Goal: Information Seeking & Learning: Learn about a topic

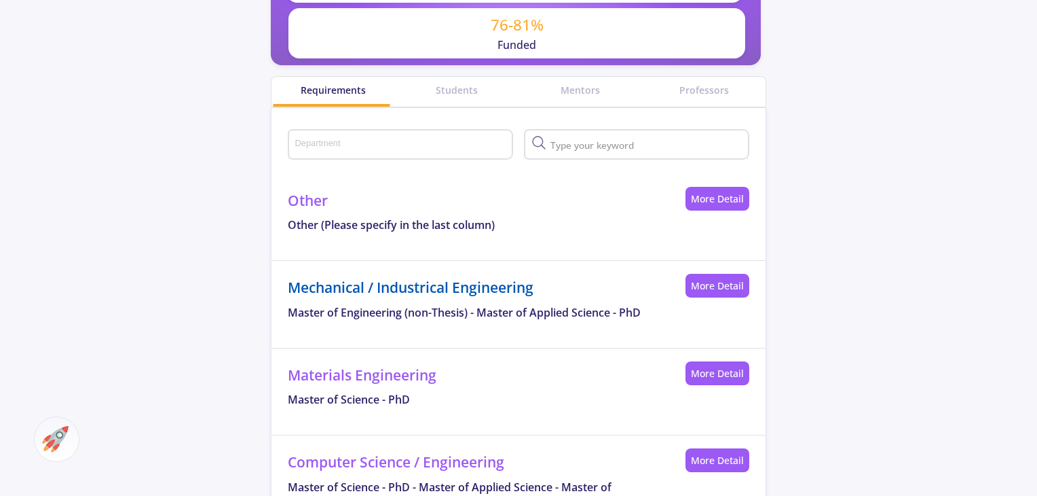
scroll to position [570, 0]
drag, startPoint x: 329, startPoint y: 151, endPoint x: 331, endPoint y: 136, distance: 15.7
click at [331, 136] on div "Department" at bounding box center [401, 141] width 213 height 35
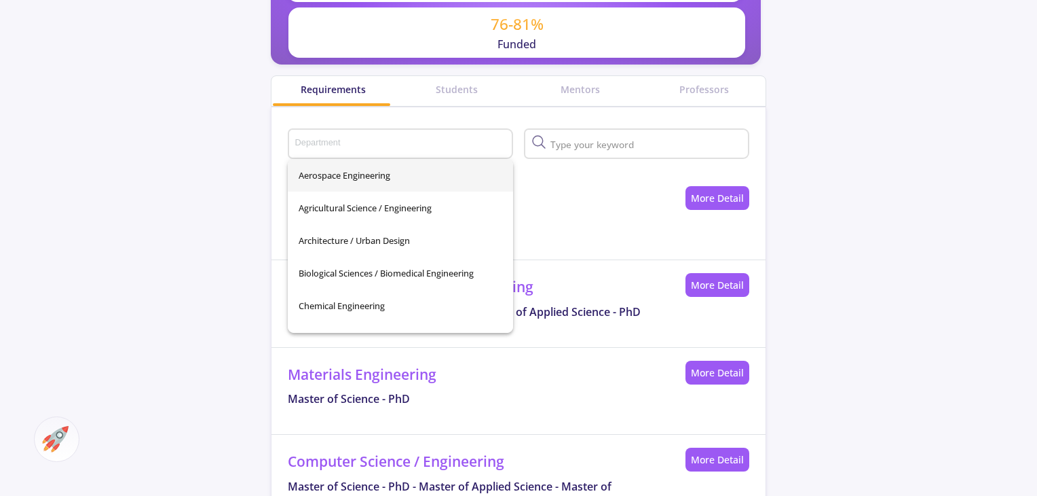
click at [331, 136] on div "Department" at bounding box center [401, 141] width 213 height 35
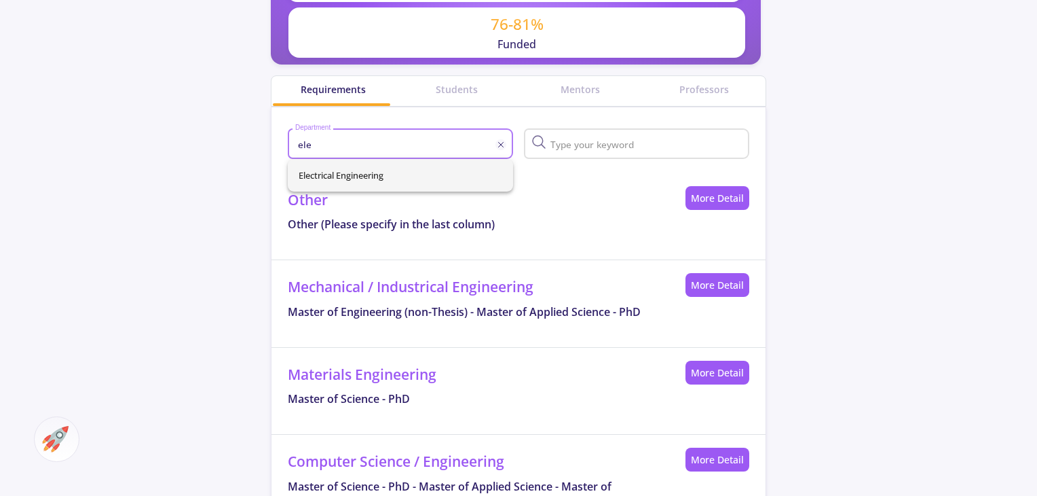
type input "ele"
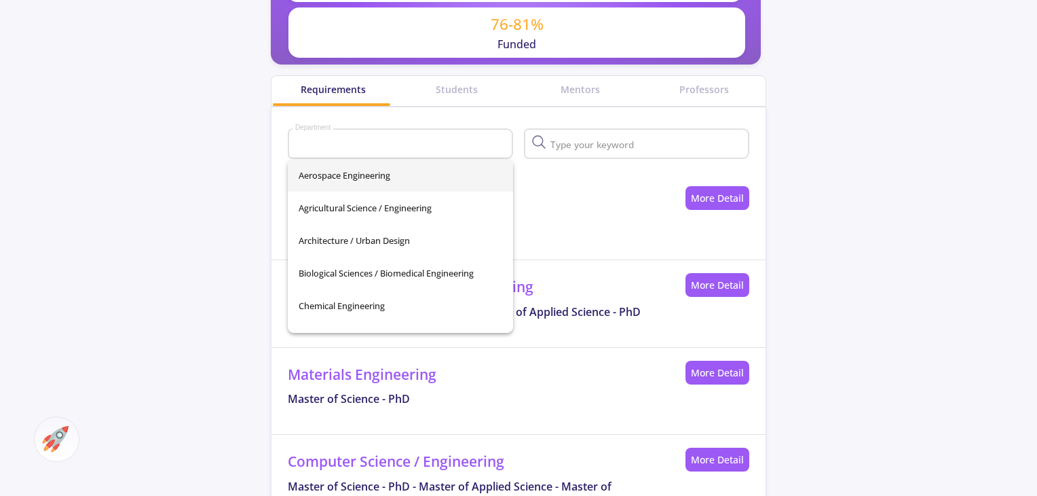
click at [343, 170] on div "Aerospace Engineering Agricultural Science / Engineering Architecture / Urban D…" at bounding box center [400, 246] width 225 height 174
click at [345, 147] on input "Department" at bounding box center [403, 145] width 216 height 12
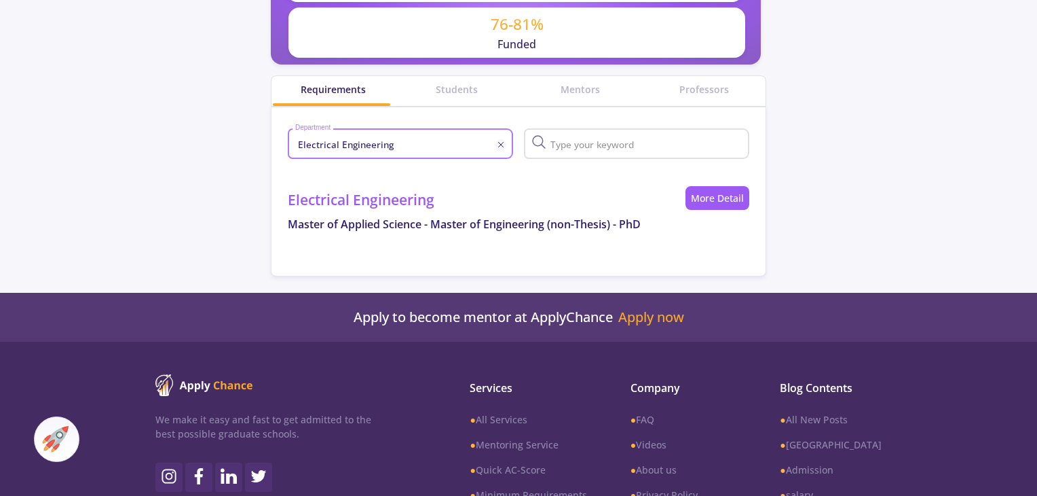
type input "Electrical Engineering"
click at [716, 196] on link "More Detail" at bounding box center [718, 198] width 64 height 24
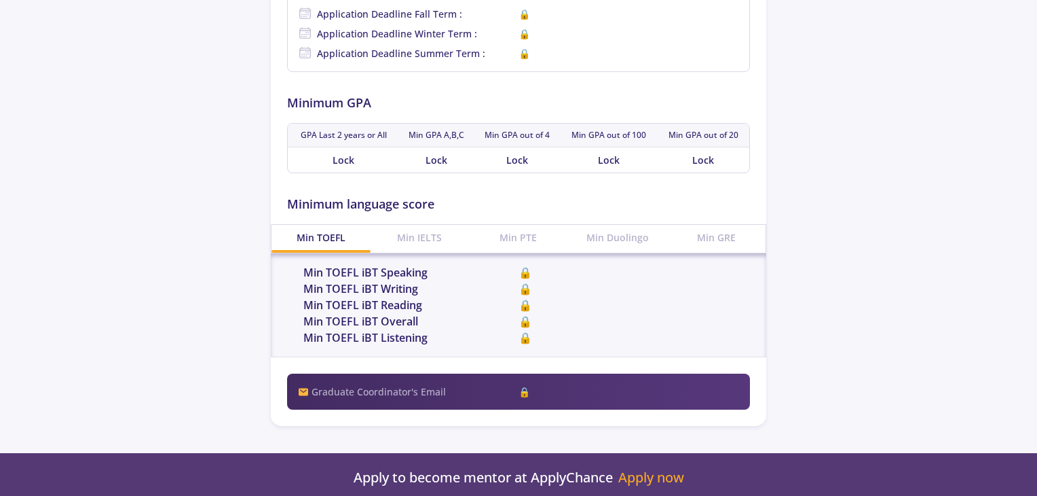
scroll to position [592, 0]
click at [526, 266] on span "🔒" at bounding box center [626, 271] width 215 height 16
click at [528, 386] on span "🔒" at bounding box center [629, 391] width 221 height 14
click at [443, 243] on div "Min IELTS" at bounding box center [420, 236] width 99 height 25
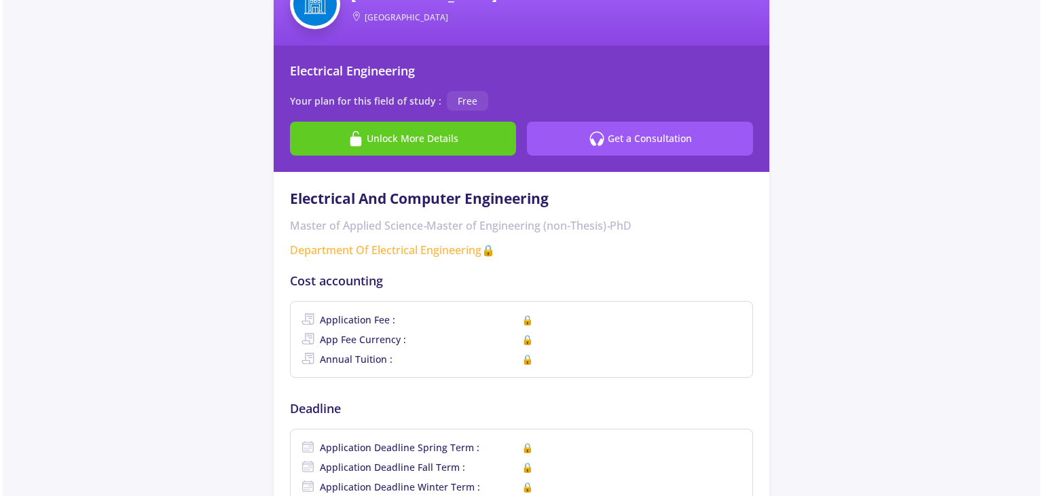
scroll to position [139, 0]
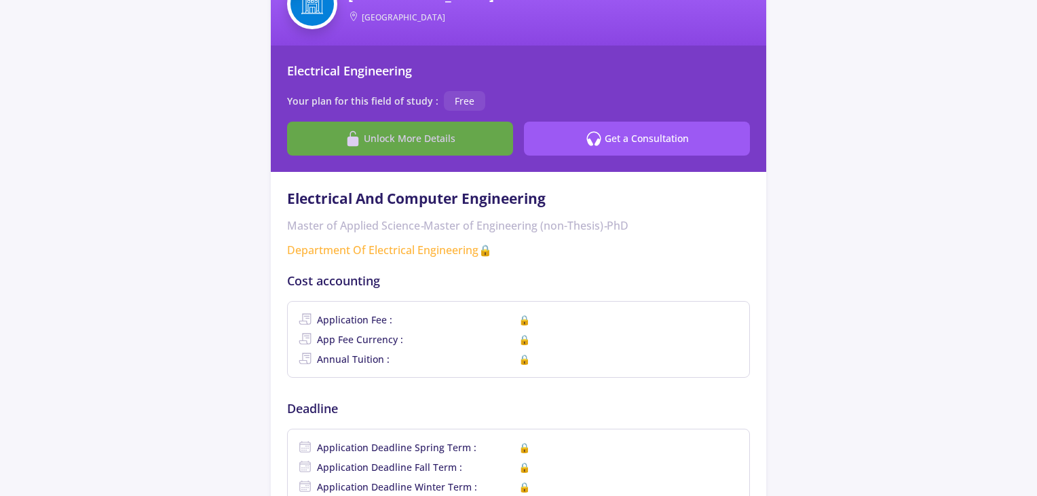
click at [415, 128] on button "Unlock More Details" at bounding box center [400, 139] width 226 height 34
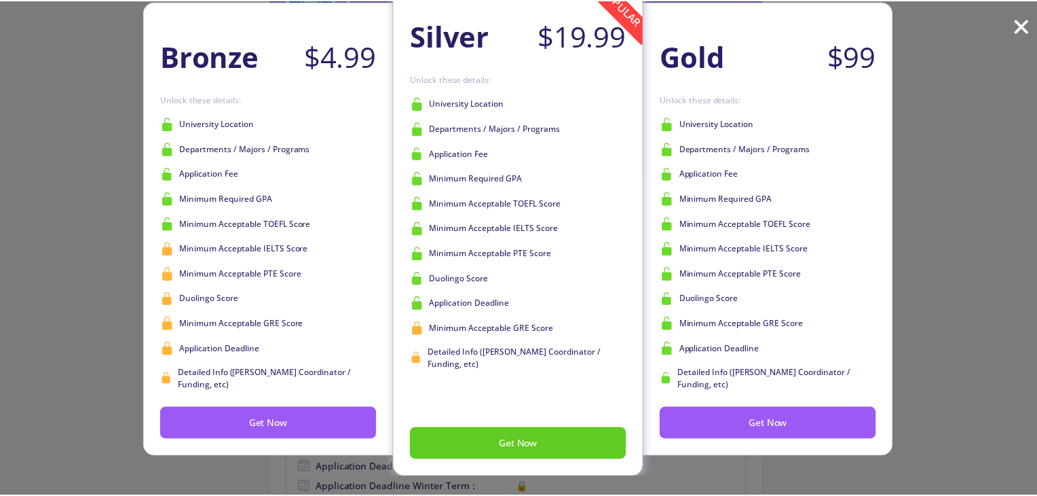
scroll to position [38, 0]
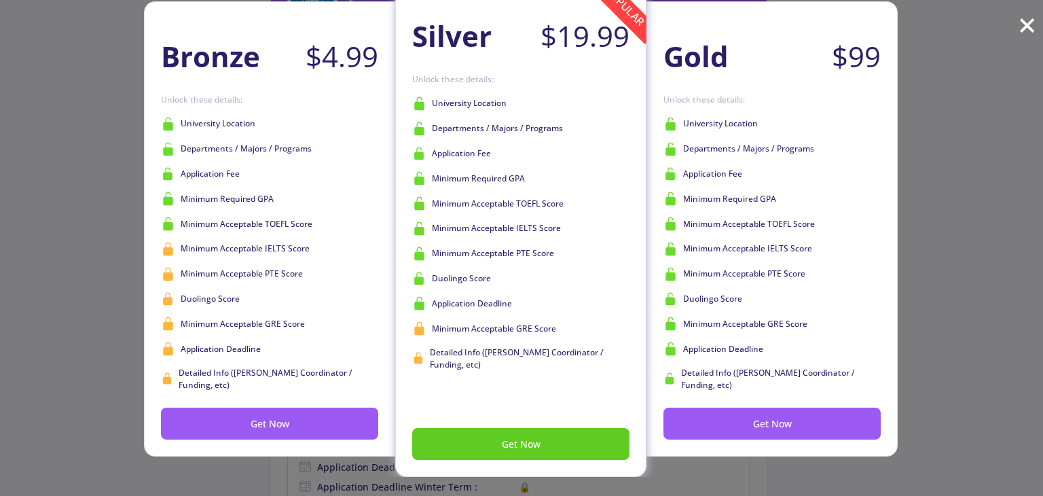
click at [54, 313] on div "Bronze $4.99 Get Now Unlock these details: University Location Departments / Ma…" at bounding box center [521, 248] width 1043 height 496
